Goal: Navigation & Orientation: Find specific page/section

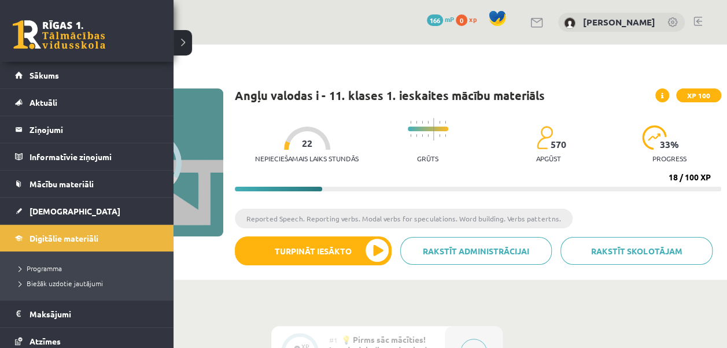
click at [69, 32] on link at bounding box center [59, 34] width 93 height 29
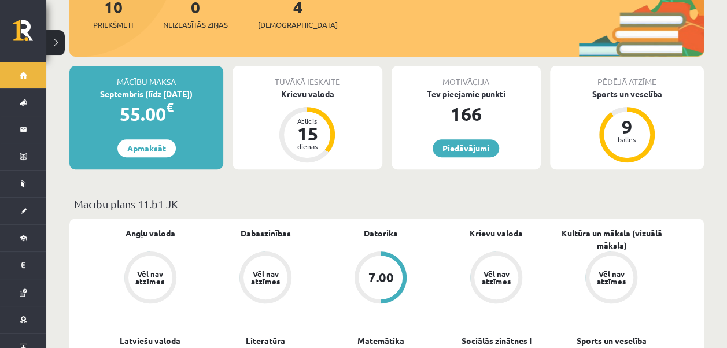
scroll to position [143, 0]
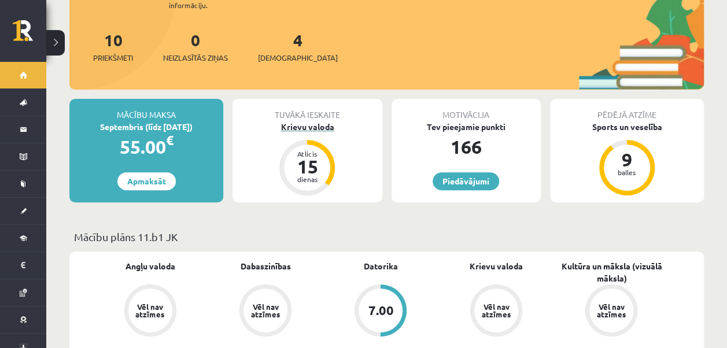
click at [323, 121] on div "Krievu valoda" at bounding box center [307, 127] width 149 height 12
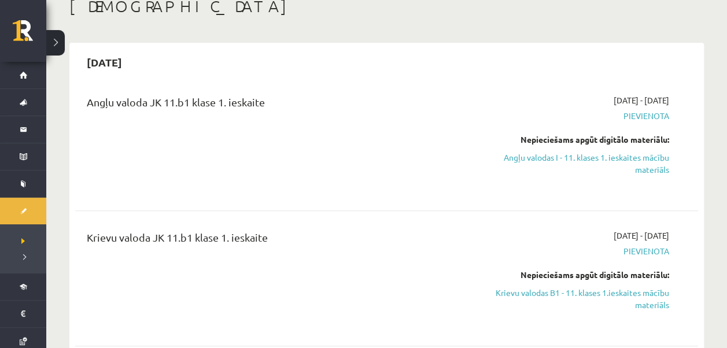
scroll to position [68, 0]
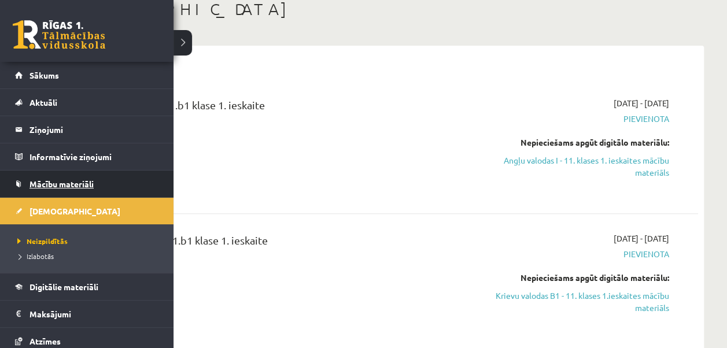
click at [60, 184] on span "Mācību materiāli" at bounding box center [62, 184] width 64 height 10
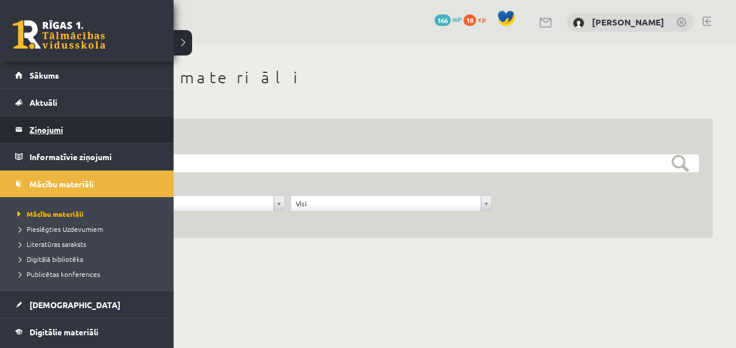
click at [52, 131] on legend "Ziņojumi 0" at bounding box center [95, 129] width 130 height 27
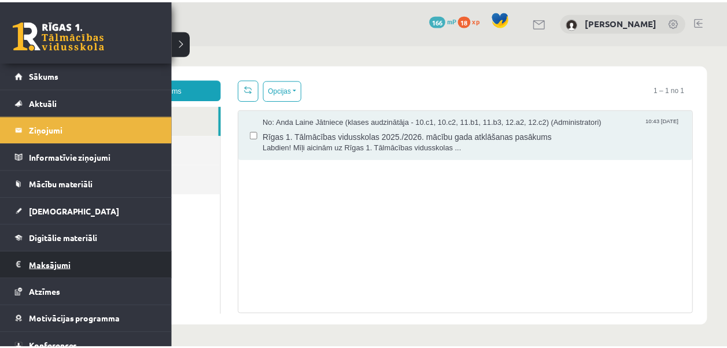
scroll to position [37, 0]
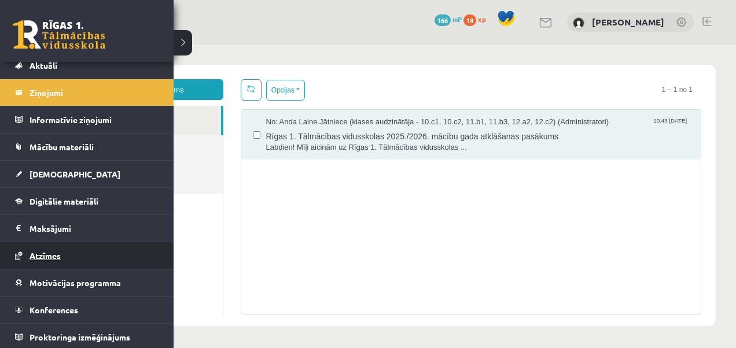
click at [56, 249] on link "Atzīmes" at bounding box center [87, 255] width 144 height 27
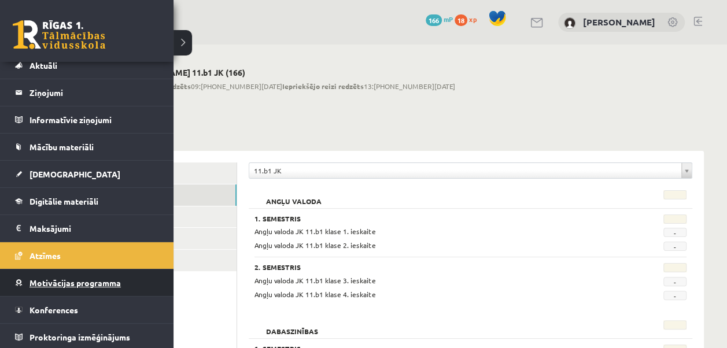
click at [31, 280] on span "Motivācijas programma" at bounding box center [75, 283] width 91 height 10
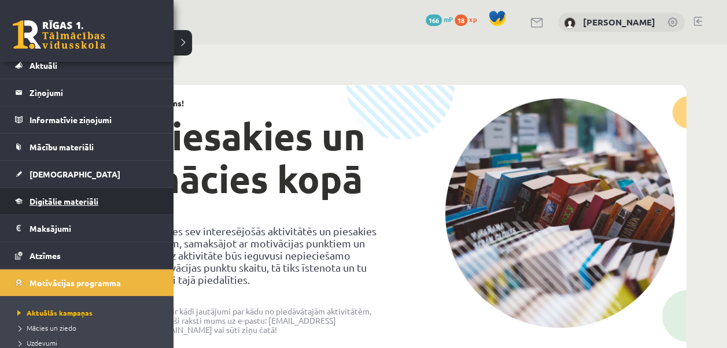
click at [53, 206] on link "Digitālie materiāli" at bounding box center [87, 201] width 144 height 27
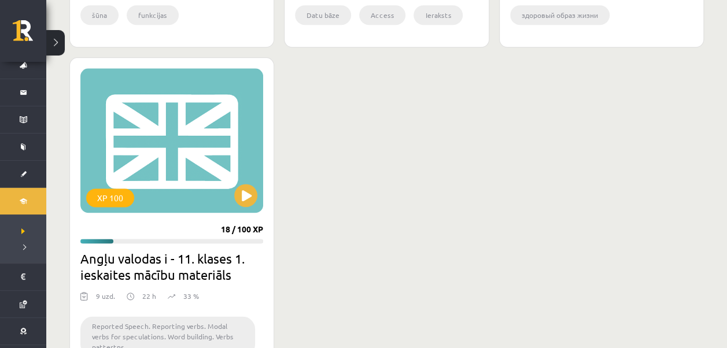
scroll to position [640, 0]
